Goal: Transaction & Acquisition: Subscribe to service/newsletter

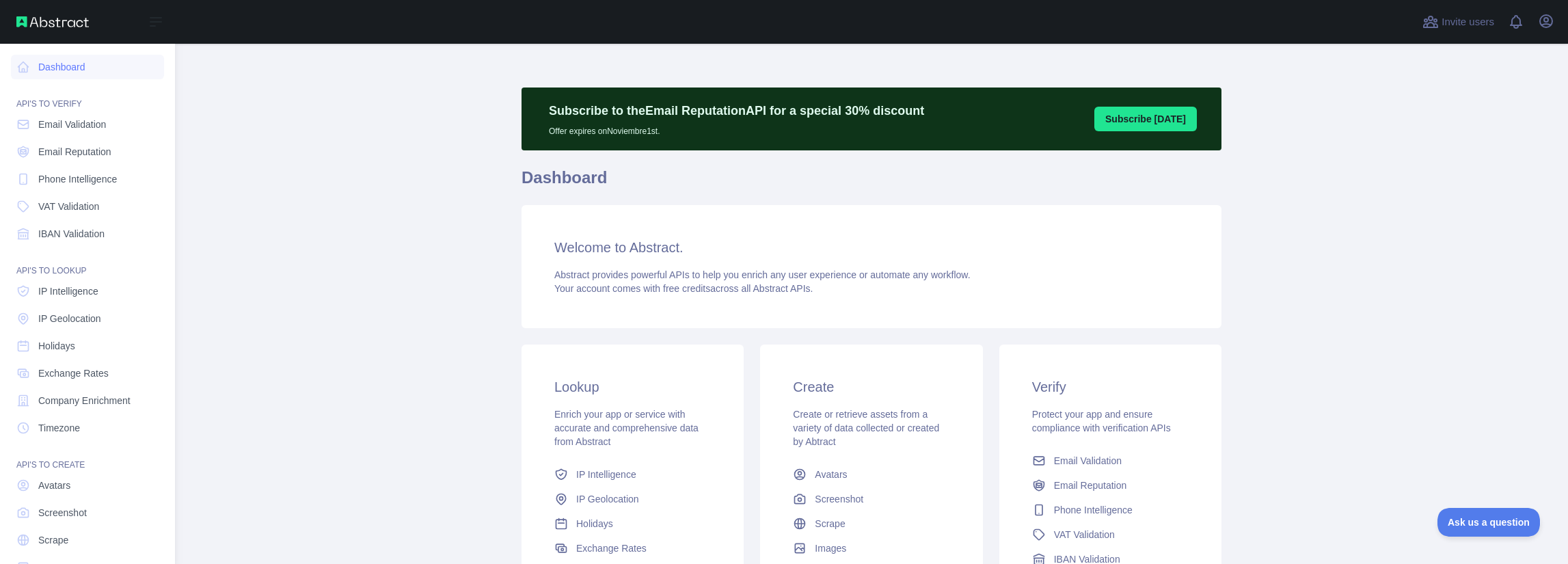
click at [22, 19] on img at bounding box center [52, 22] width 72 height 11
click at [89, 125] on span "Email Validation" at bounding box center [72, 124] width 68 height 14
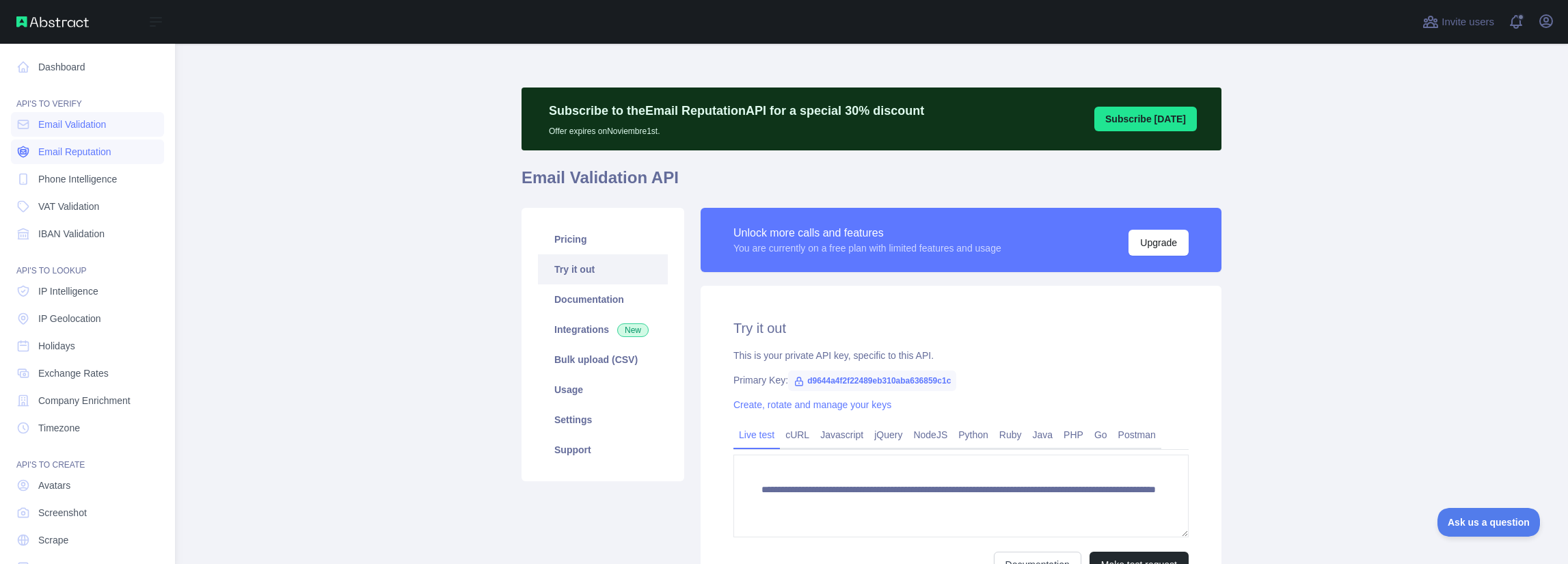
click at [103, 152] on span "Email Reputation" at bounding box center [75, 152] width 73 height 14
click at [103, 187] on link "Phone Intelligence" at bounding box center [87, 179] width 153 height 24
click at [95, 216] on link "VAT Validation" at bounding box center [87, 207] width 153 height 24
click at [91, 237] on span "IBAN Validation" at bounding box center [71, 233] width 66 height 14
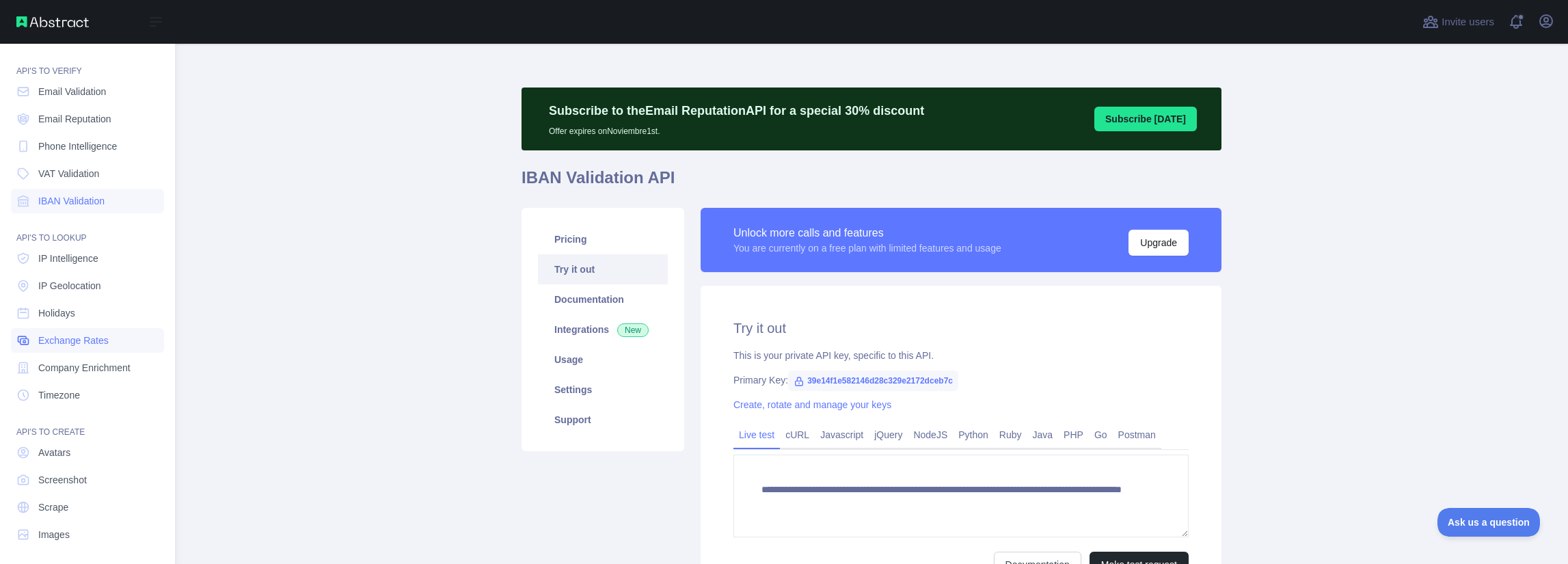
scroll to position [37, 0]
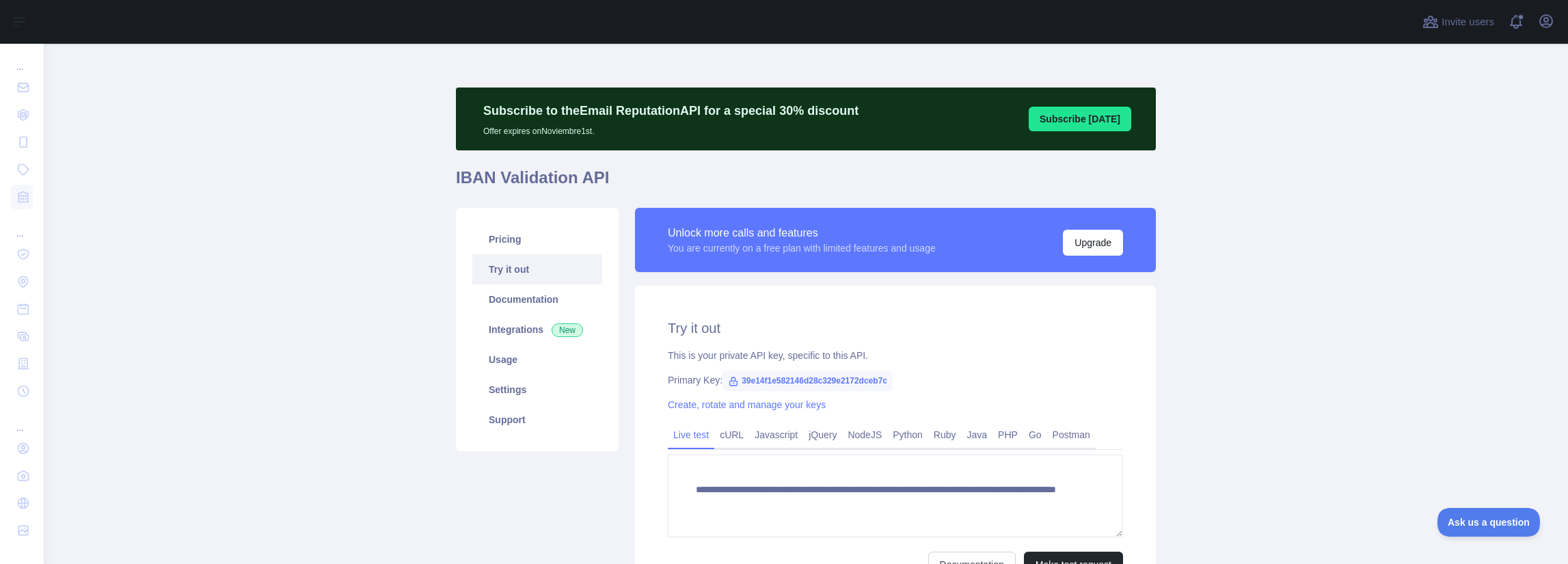
click at [1350, 290] on main "**********" at bounding box center [806, 304] width 1524 height 520
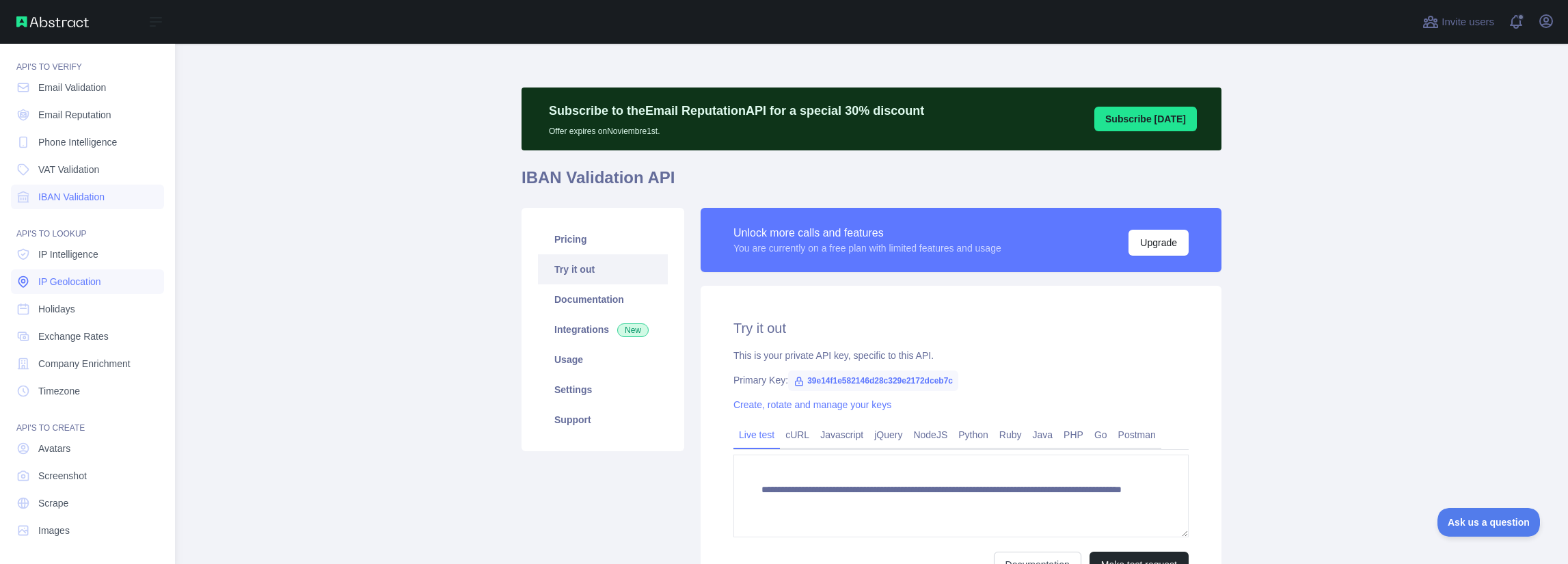
click at [92, 286] on span "IP Geolocation" at bounding box center [70, 281] width 63 height 14
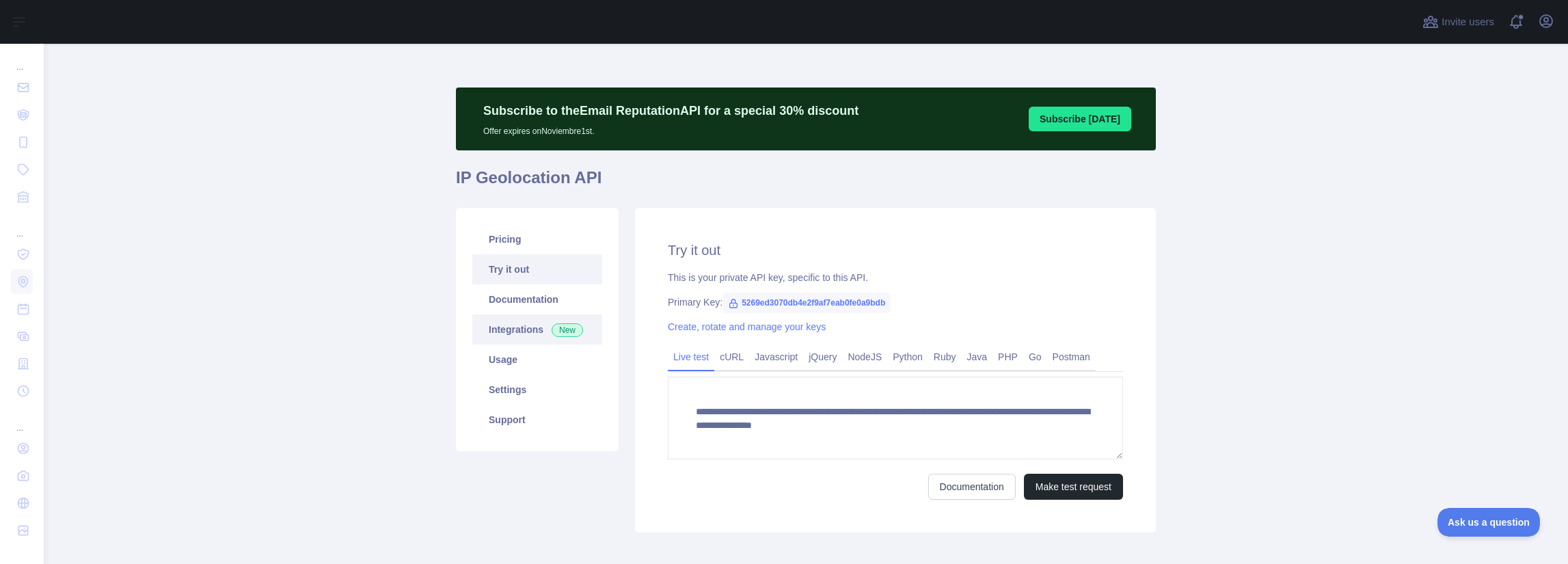
click at [525, 335] on link "Integrations New" at bounding box center [537, 329] width 130 height 30
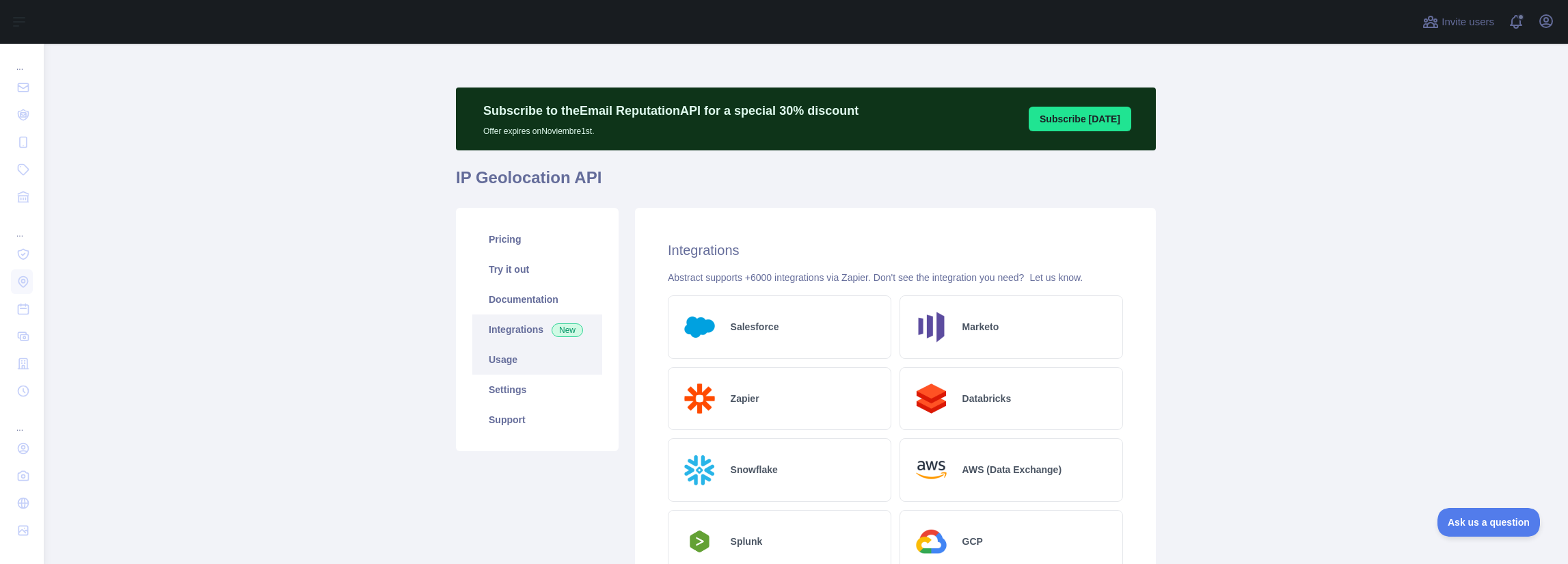
click at [518, 365] on link "Usage" at bounding box center [537, 359] width 130 height 30
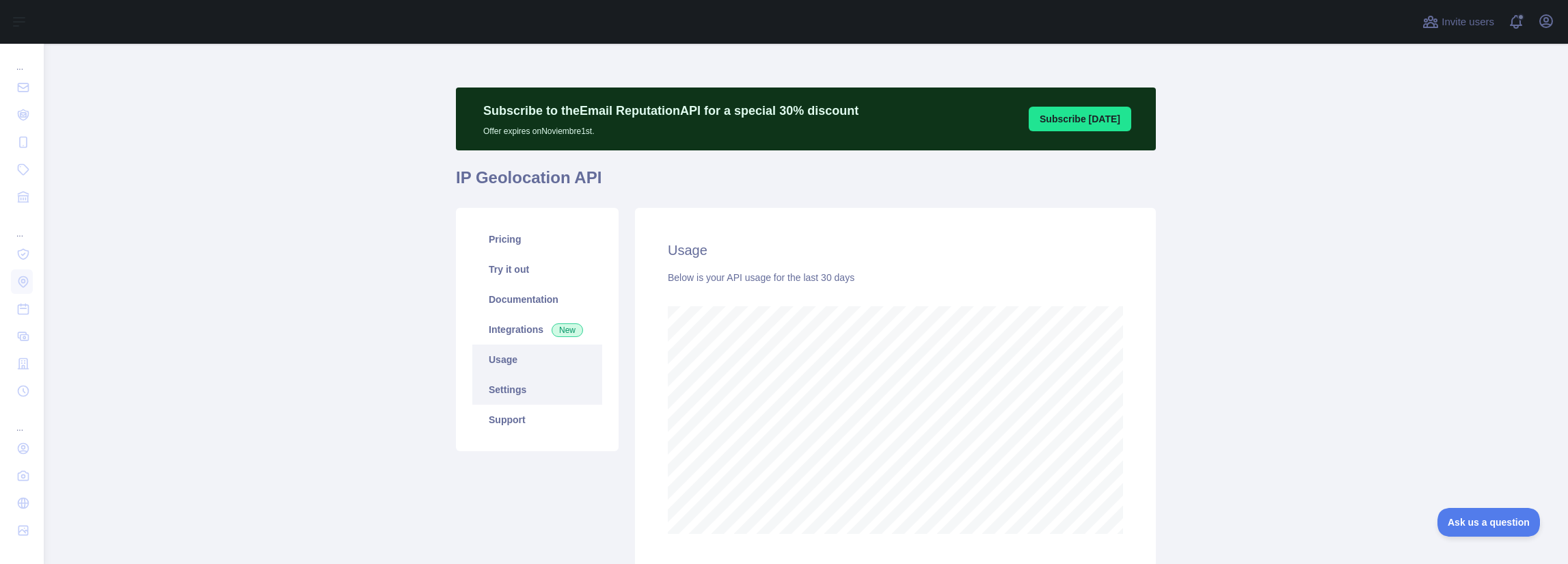
scroll to position [520, 1513]
click at [527, 400] on link "Settings" at bounding box center [537, 389] width 130 height 30
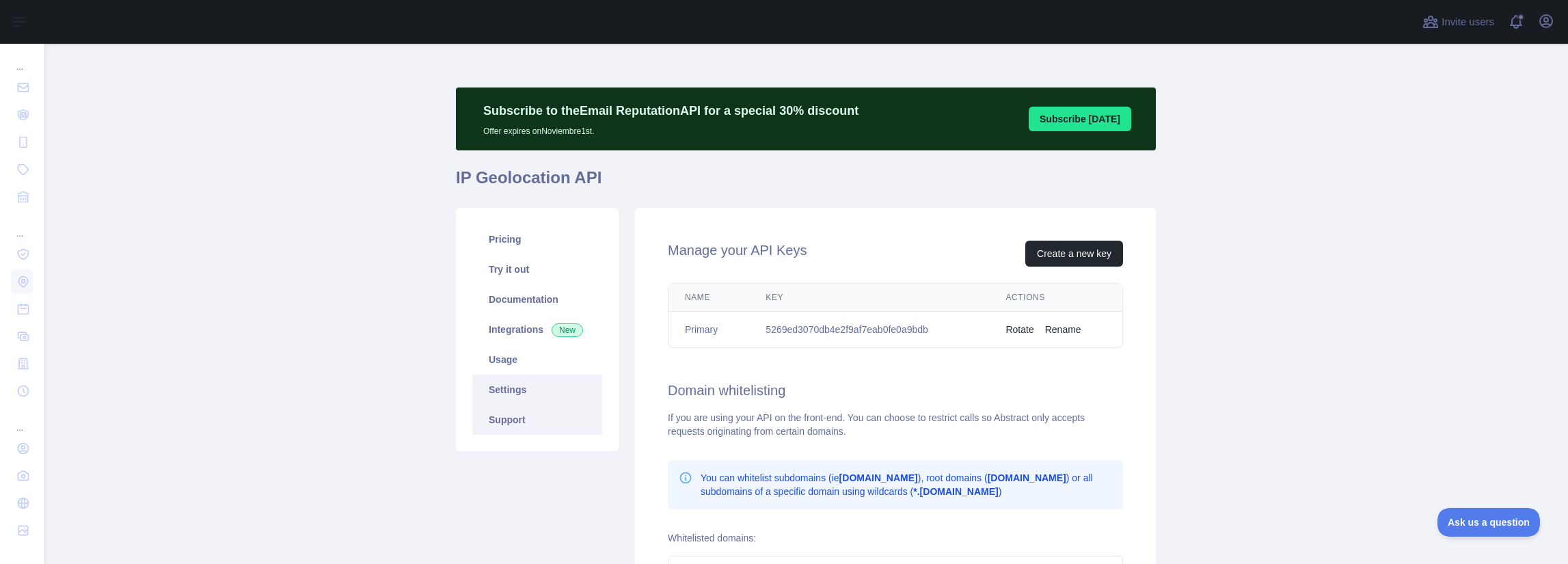
click at [515, 428] on link "Support" at bounding box center [537, 420] width 130 height 30
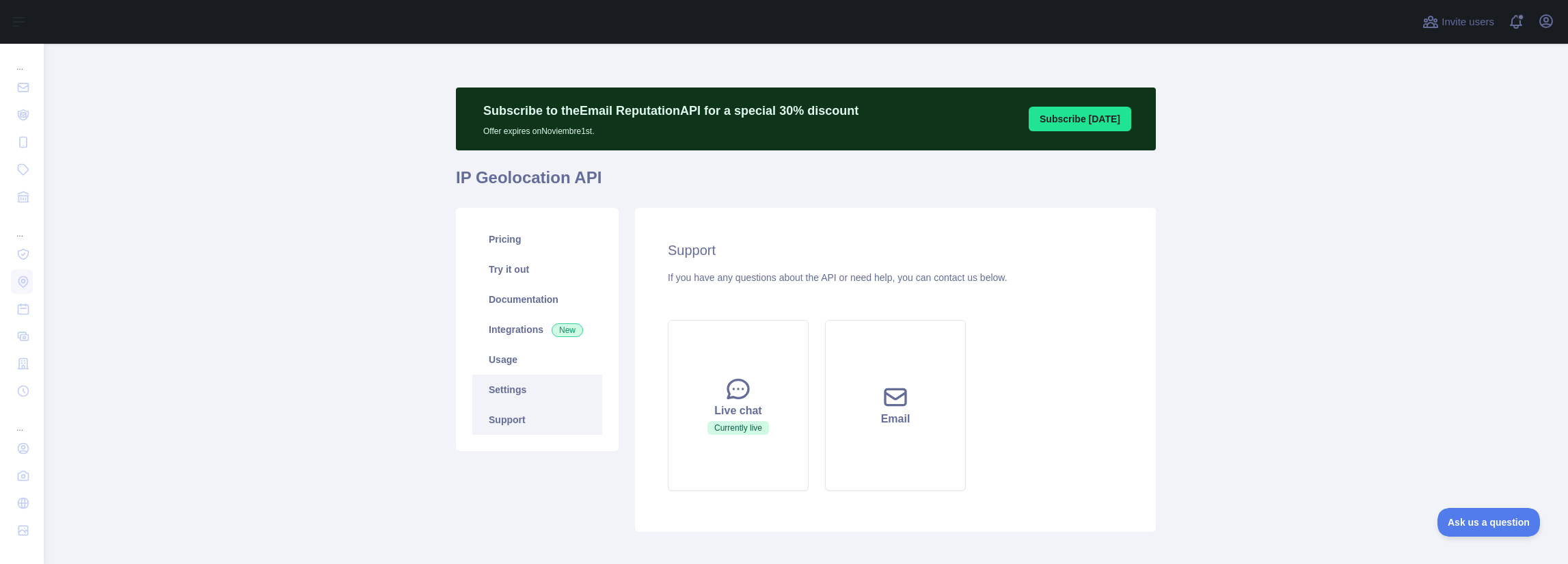
click at [520, 387] on link "Settings" at bounding box center [537, 389] width 130 height 30
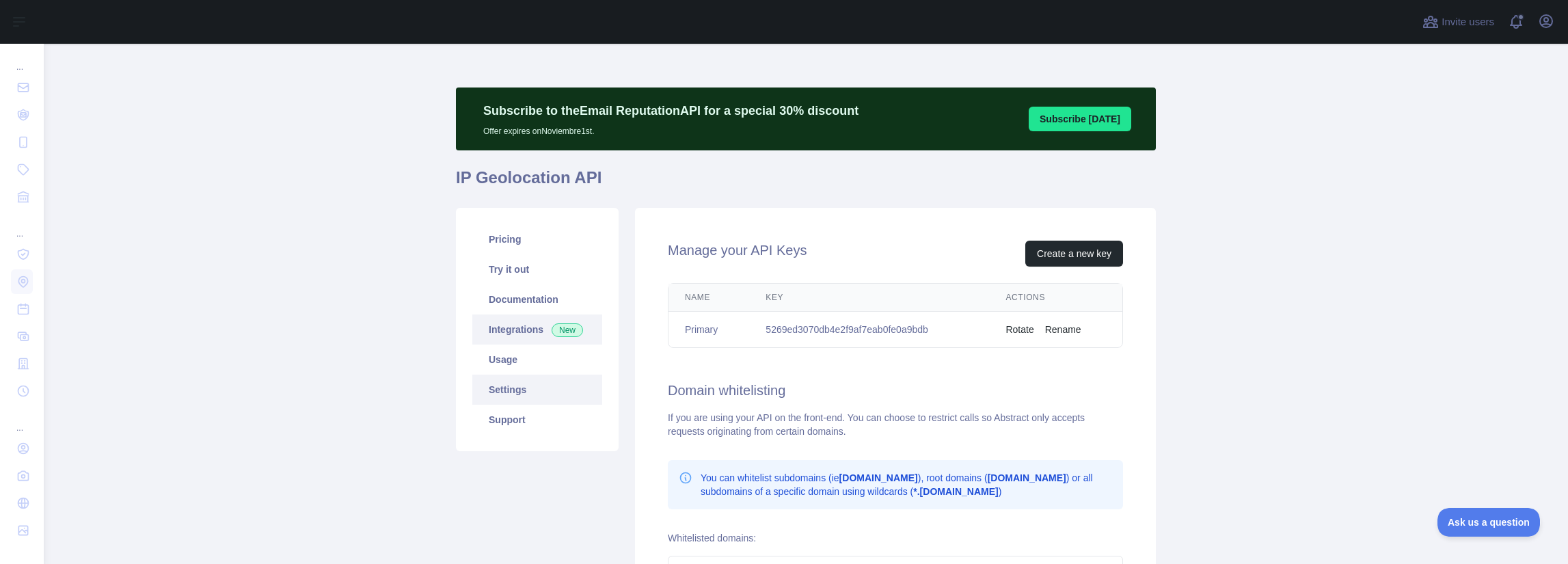
drag, startPoint x: 515, startPoint y: 361, endPoint x: 503, endPoint y: 333, distance: 30.5
click at [515, 361] on link "Usage" at bounding box center [537, 359] width 130 height 30
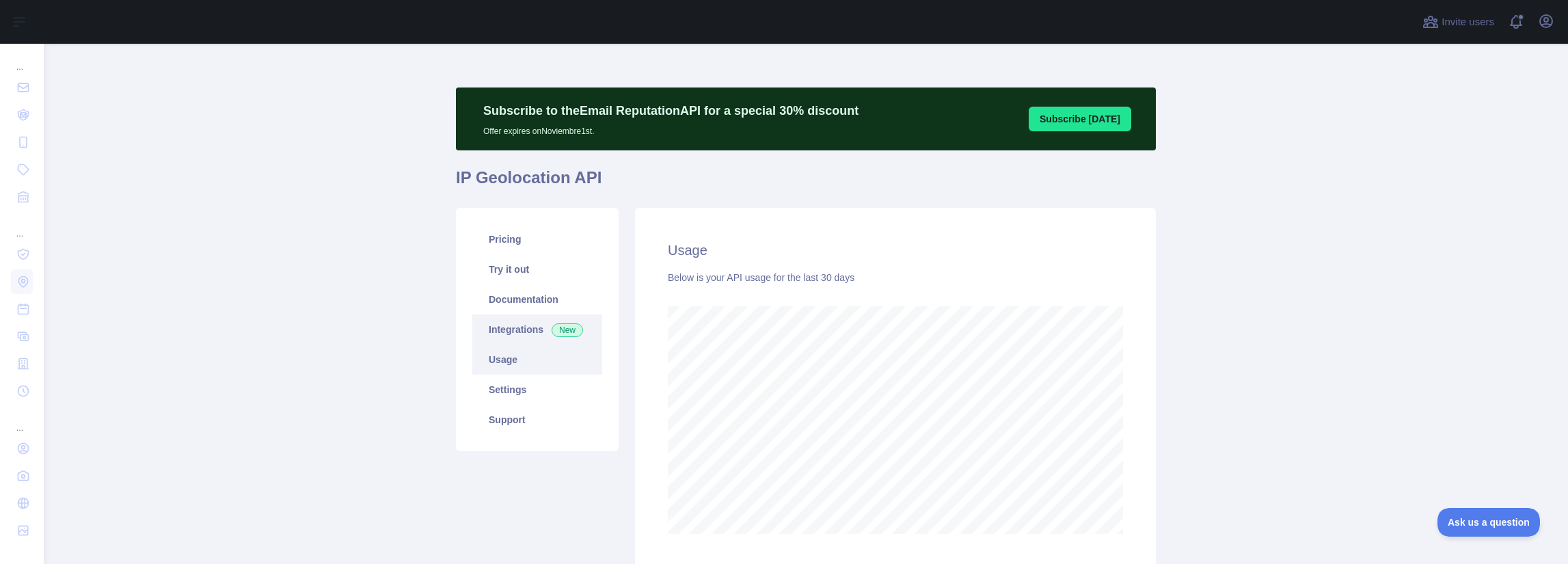
scroll to position [520, 1513]
click at [496, 315] on link "Integrations New" at bounding box center [537, 329] width 130 height 30
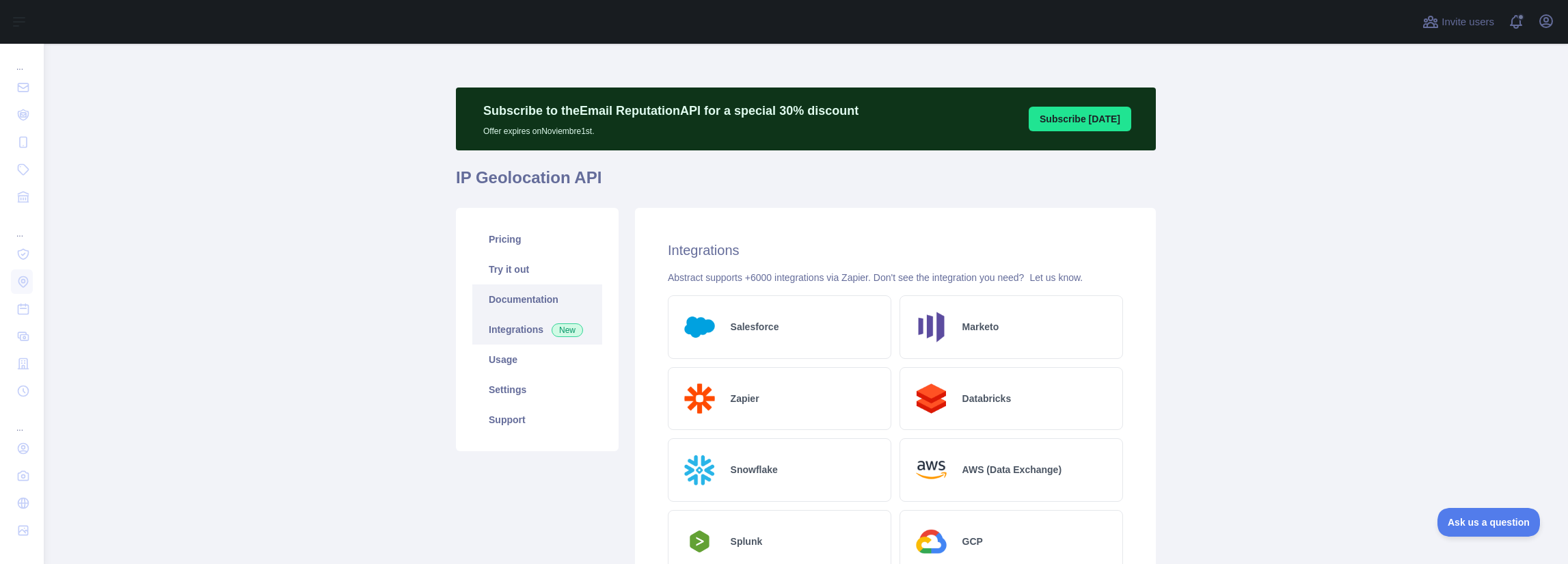
click at [501, 305] on link "Documentation" at bounding box center [537, 299] width 130 height 30
click at [545, 304] on link "Documentation" at bounding box center [537, 299] width 130 height 30
click at [543, 371] on link "Usage" at bounding box center [537, 359] width 130 height 30
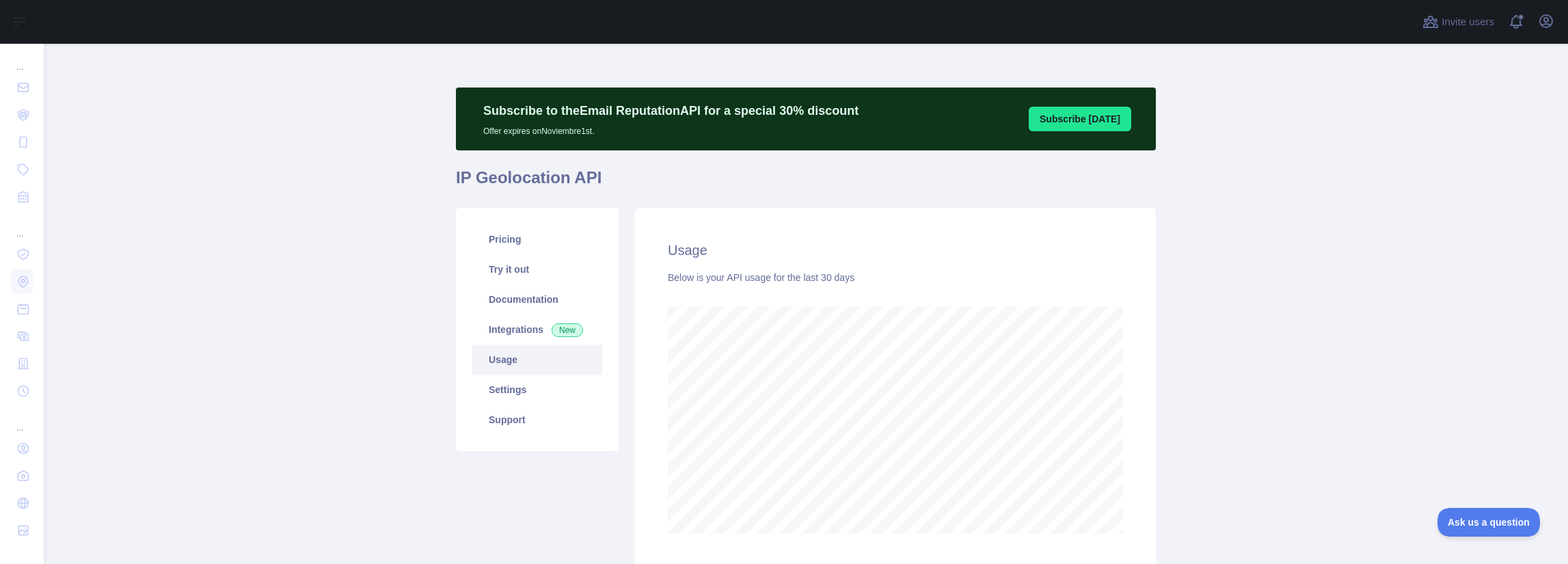
scroll to position [520, 1513]
click at [505, 249] on link "Pricing" at bounding box center [537, 239] width 130 height 30
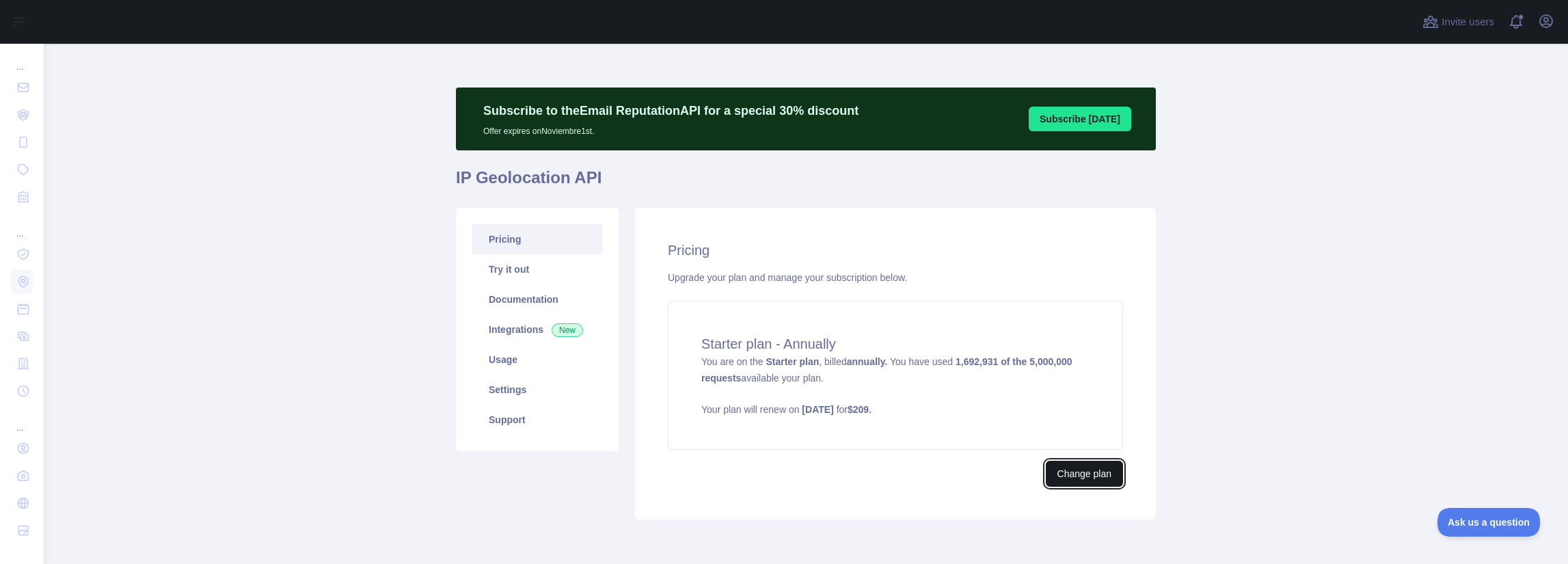
click at [1104, 464] on button "Change plan" at bounding box center [1084, 474] width 77 height 26
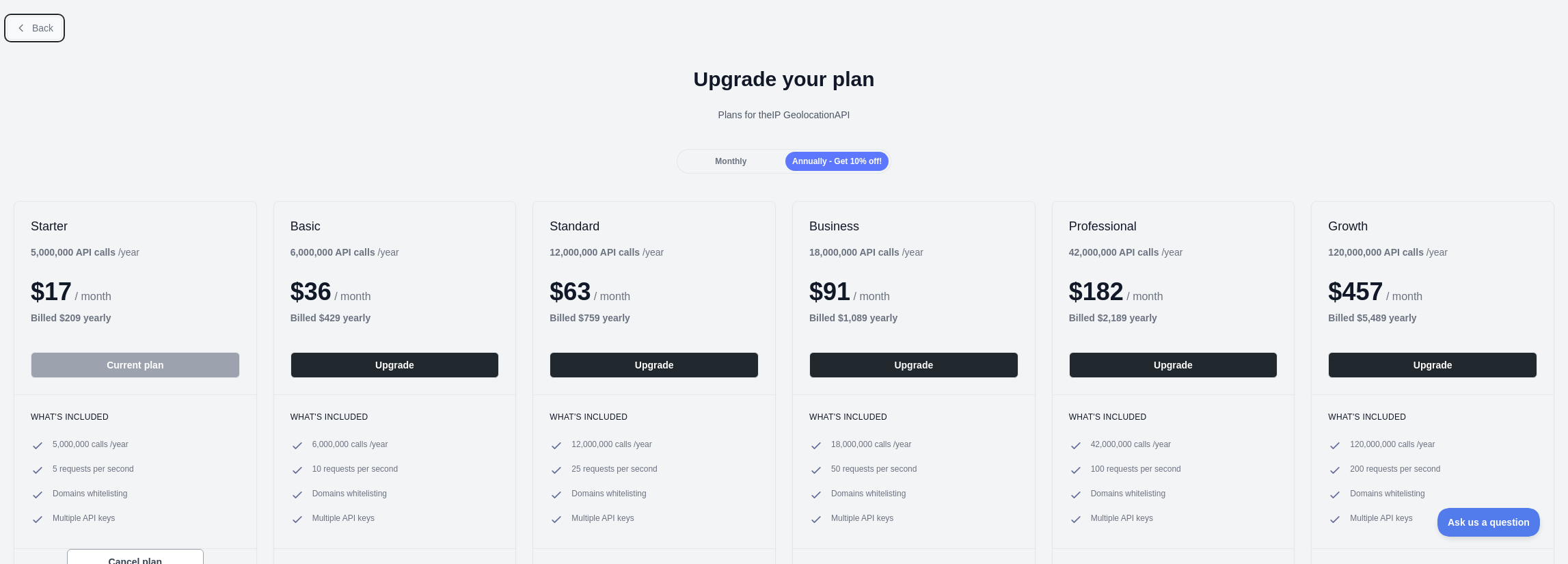
click at [21, 24] on icon at bounding box center [21, 28] width 11 height 11
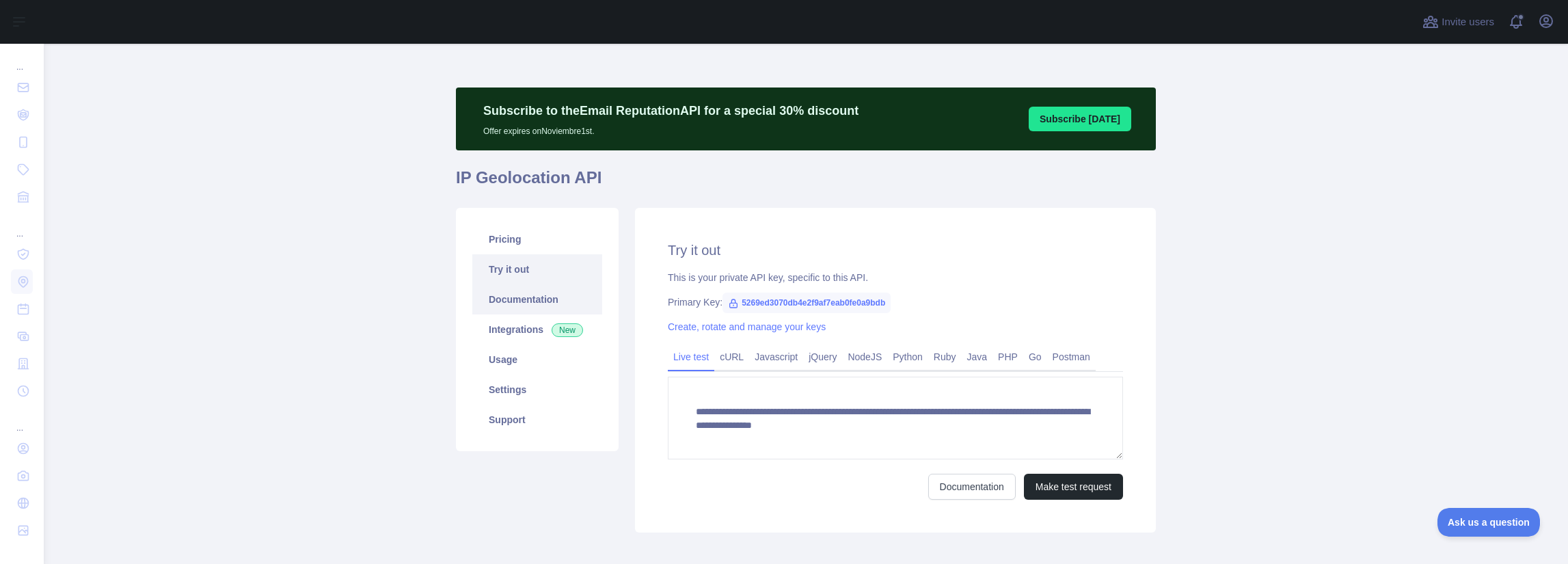
click at [533, 314] on link "Documentation" at bounding box center [537, 299] width 130 height 30
